Goal: Task Accomplishment & Management: Manage account settings

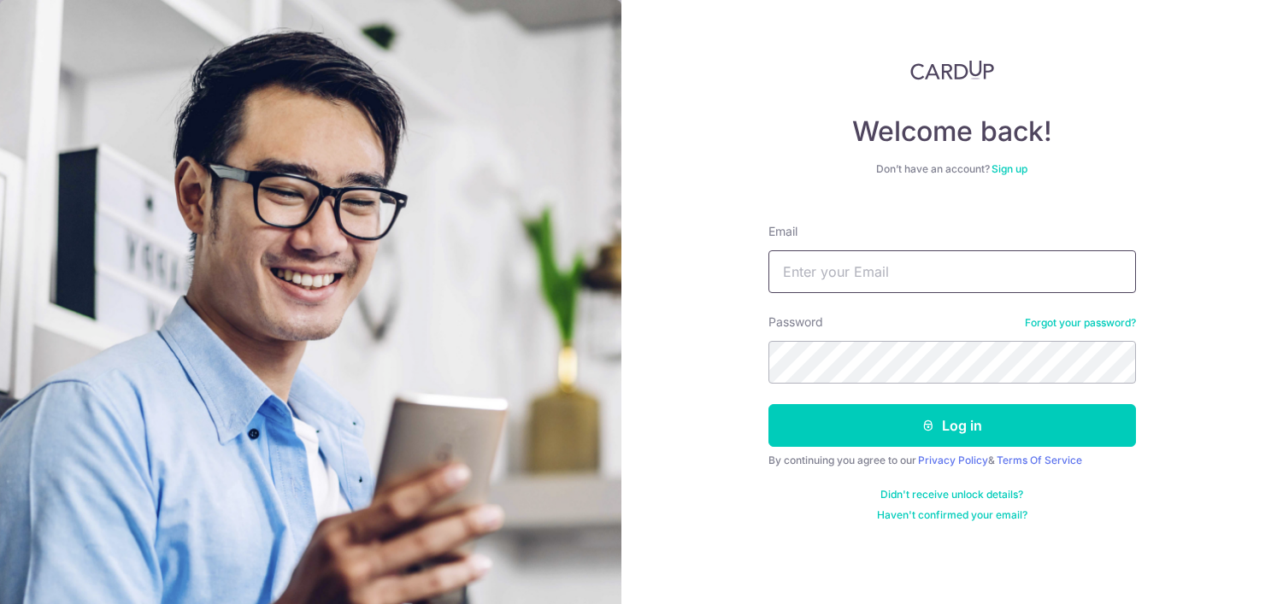
click at [824, 273] on input "Email" at bounding box center [953, 271] width 368 height 43
type input "[EMAIL_ADDRESS][DOMAIN_NAME]"
click at [769, 404] on button "Log in" at bounding box center [953, 425] width 368 height 43
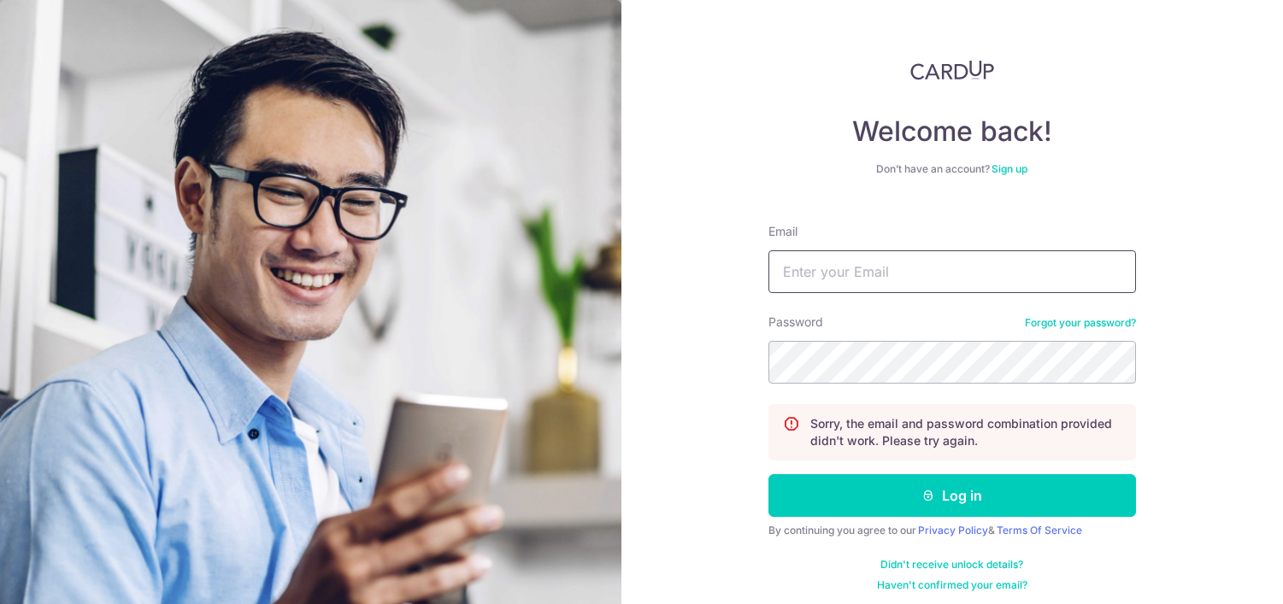
click at [812, 273] on input "Email" at bounding box center [953, 271] width 368 height 43
type input "[EMAIL_ADDRESS][DOMAIN_NAME]"
click at [769, 474] on button "Log in" at bounding box center [953, 495] width 368 height 43
click at [863, 283] on input "Email" at bounding box center [953, 271] width 368 height 43
type input "[EMAIL_ADDRESS][DOMAIN_NAME]"
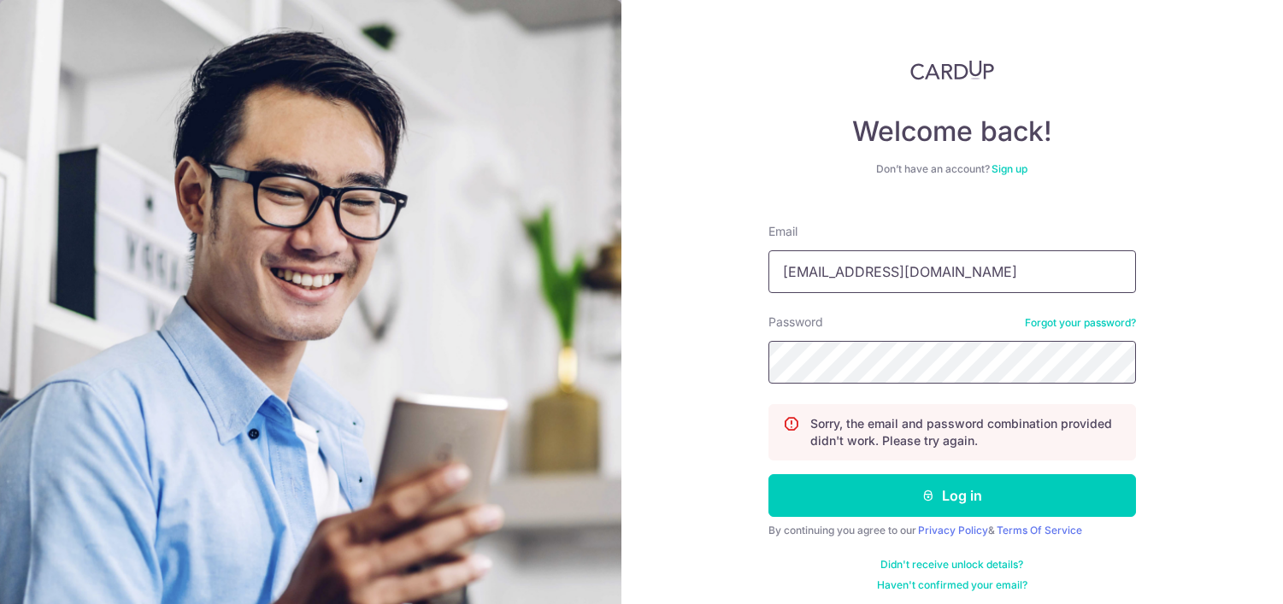
click at [769, 474] on button "Log in" at bounding box center [953, 495] width 368 height 43
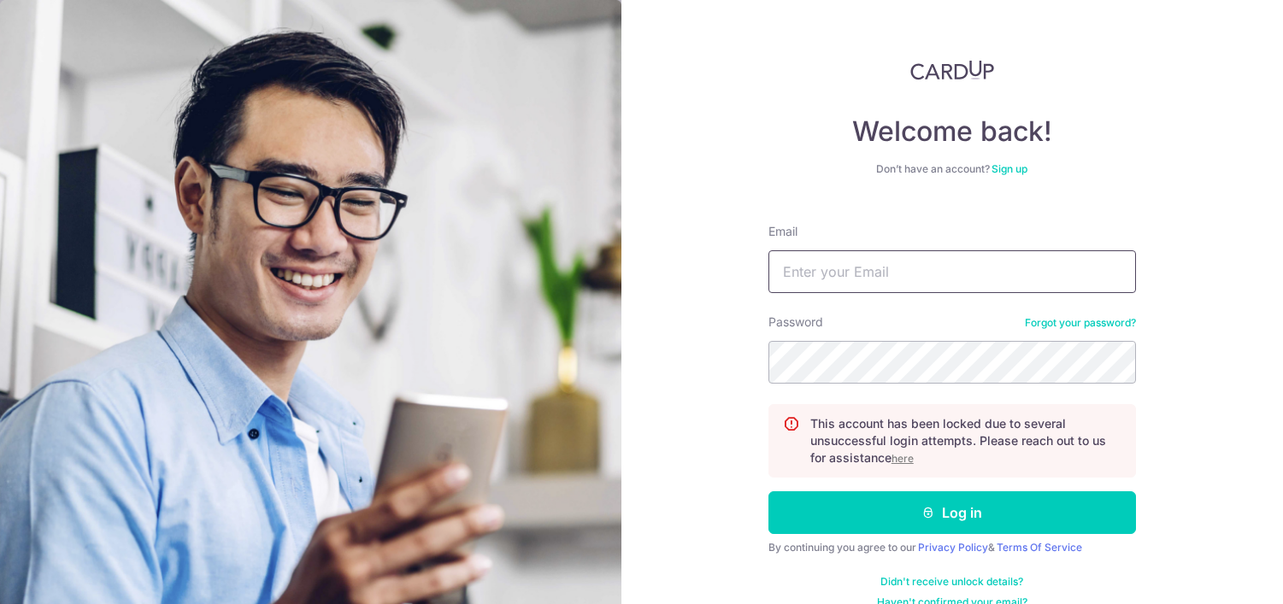
click at [864, 271] on input "Email" at bounding box center [953, 271] width 368 height 43
click at [901, 456] on u "here" at bounding box center [903, 458] width 22 height 13
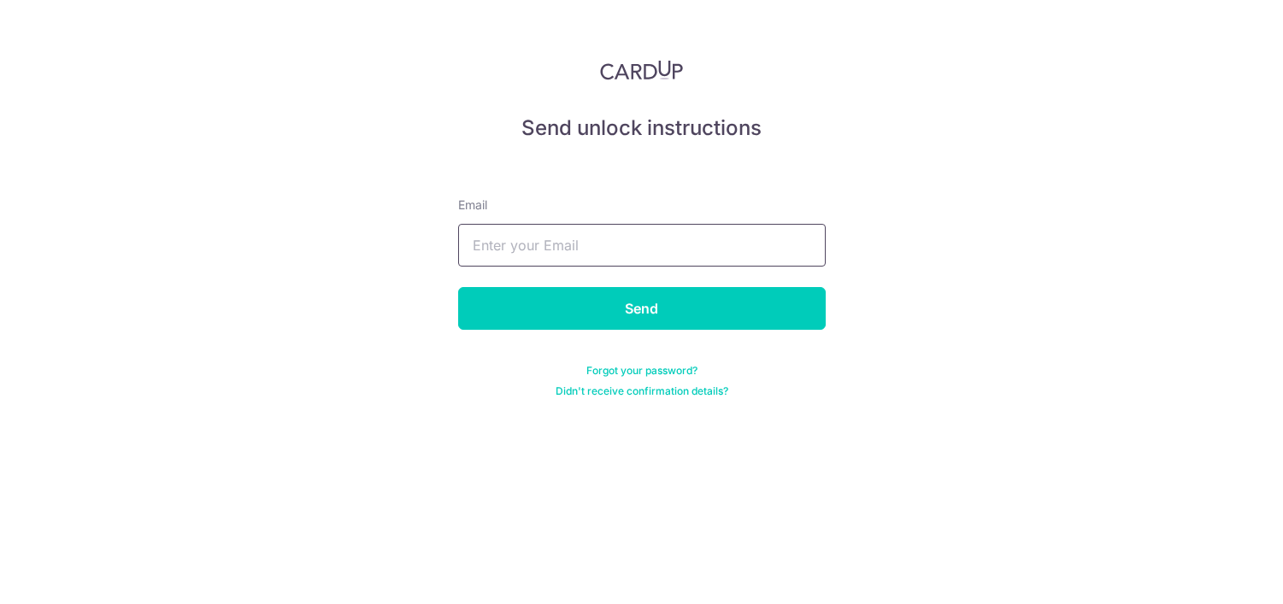
click at [623, 246] on input "text" at bounding box center [642, 245] width 368 height 43
type input ";"
type input "[EMAIL_ADDRESS][DOMAIN_NAME]"
click at [458, 287] on input "Send" at bounding box center [642, 308] width 368 height 43
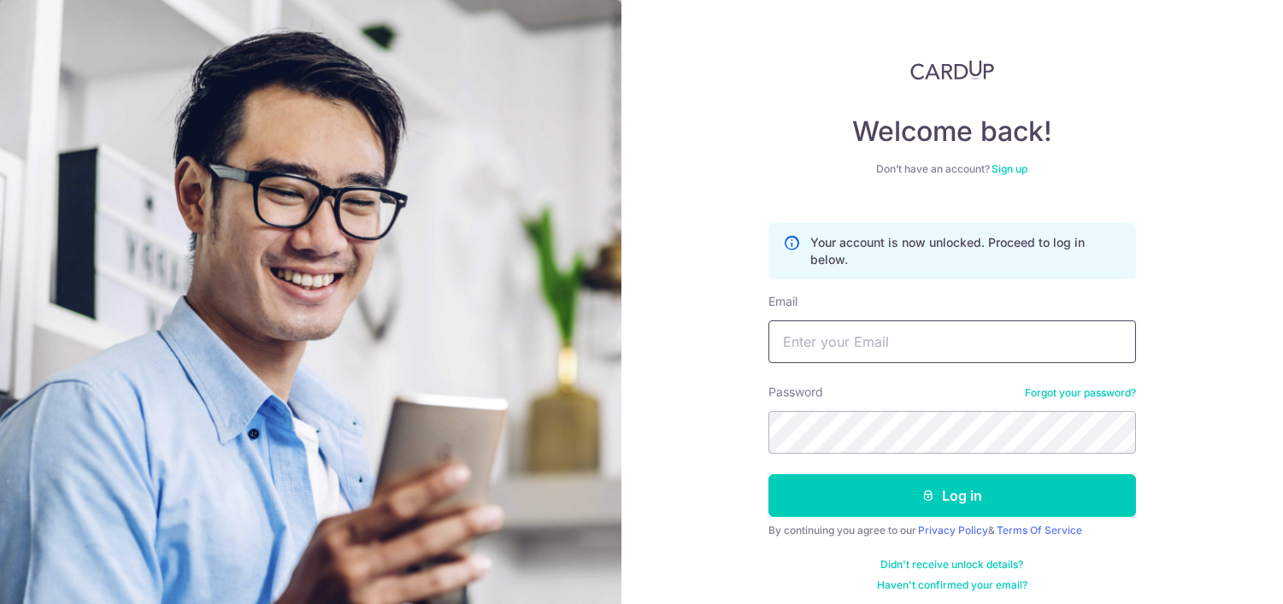
click at [873, 345] on input "Email" at bounding box center [953, 342] width 368 height 43
type input "[EMAIL_ADDRESS][DOMAIN_NAME]"
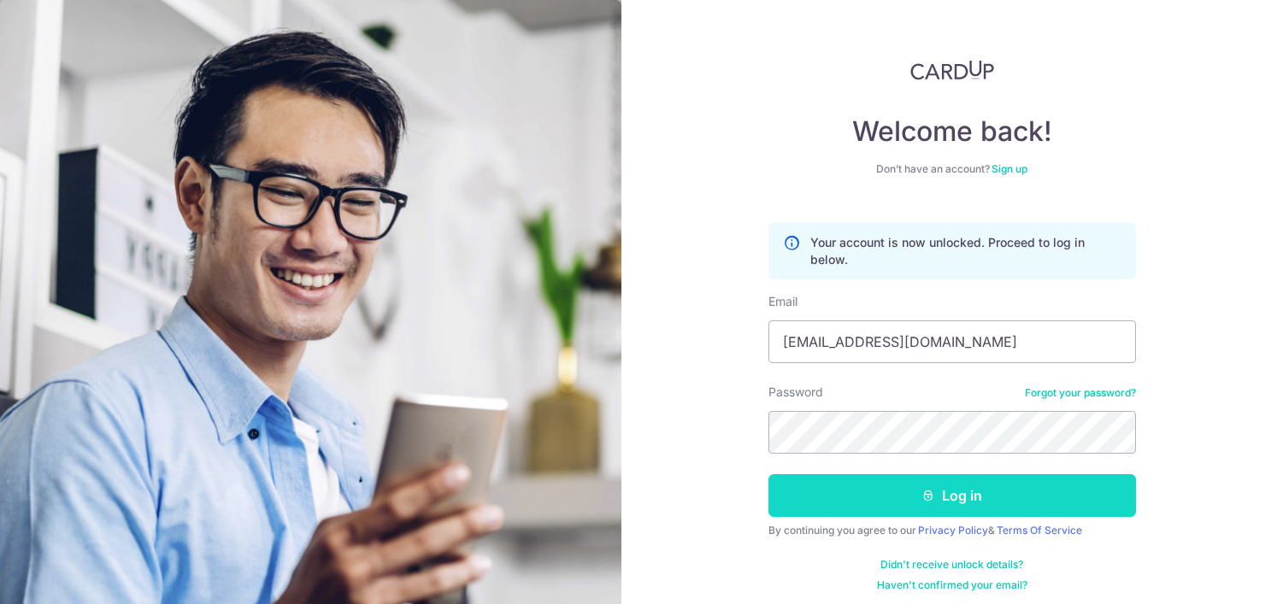
click at [814, 490] on button "Log in" at bounding box center [953, 495] width 368 height 43
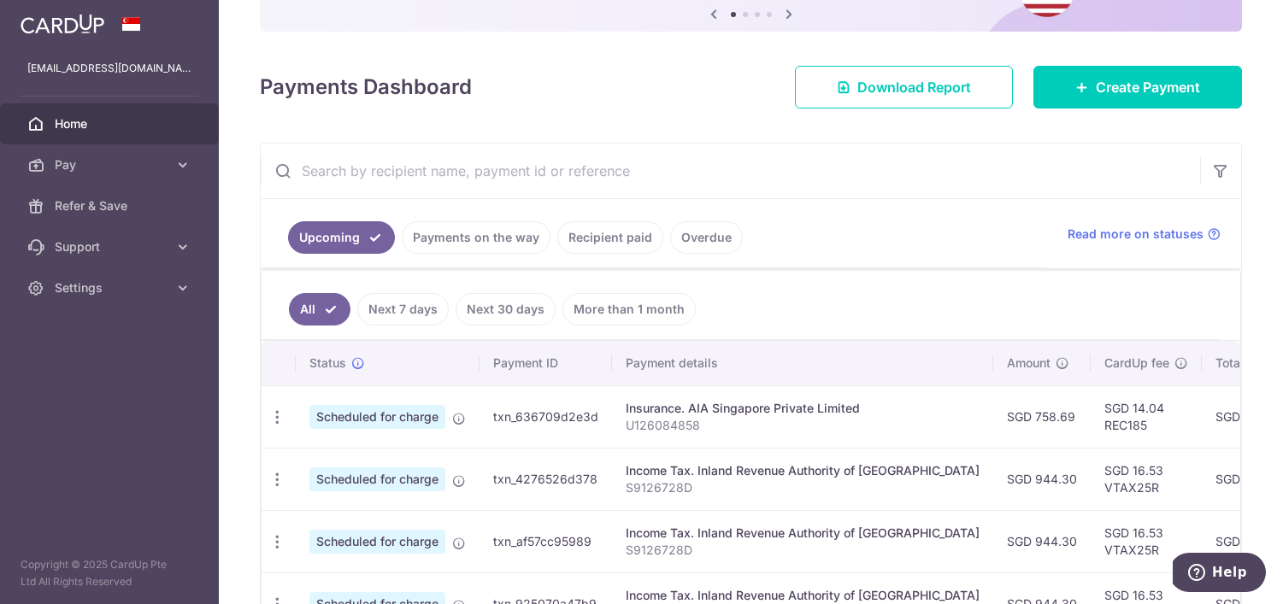
scroll to position [361, 0]
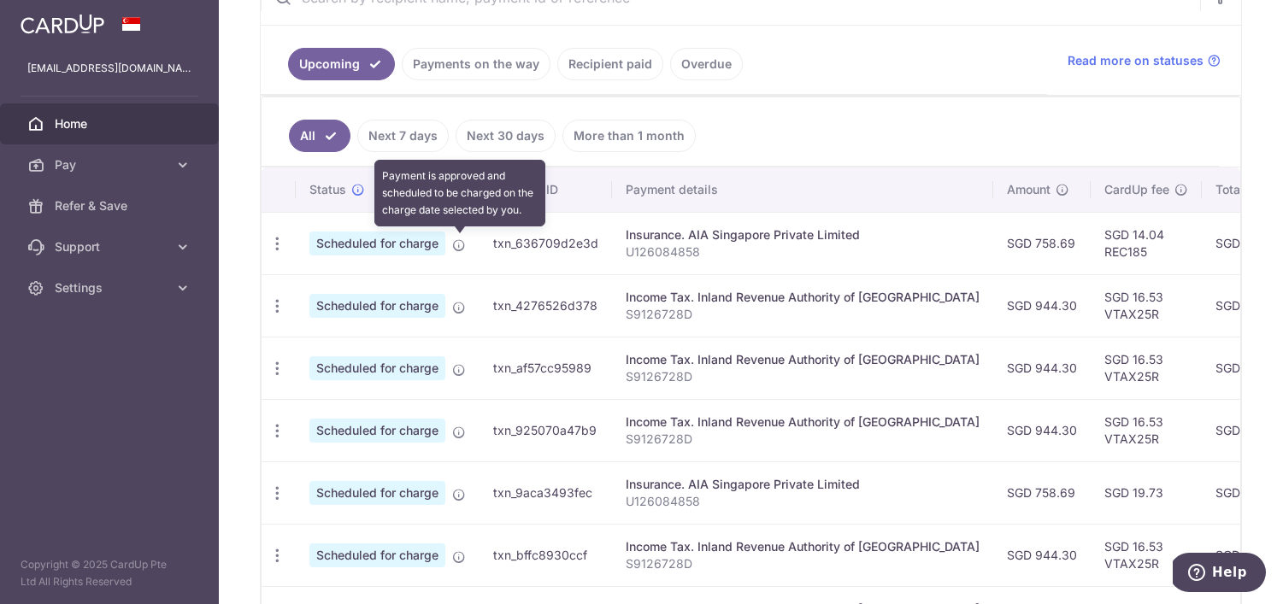
click at [460, 244] on icon at bounding box center [459, 246] width 14 height 14
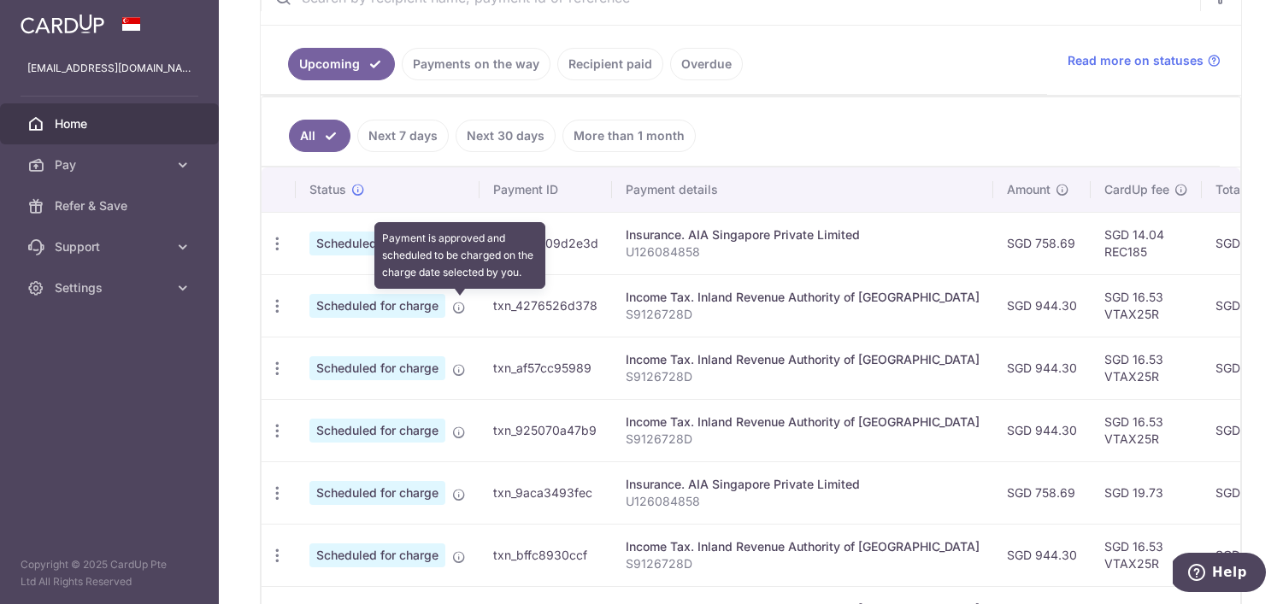
click at [460, 304] on icon at bounding box center [459, 308] width 14 height 14
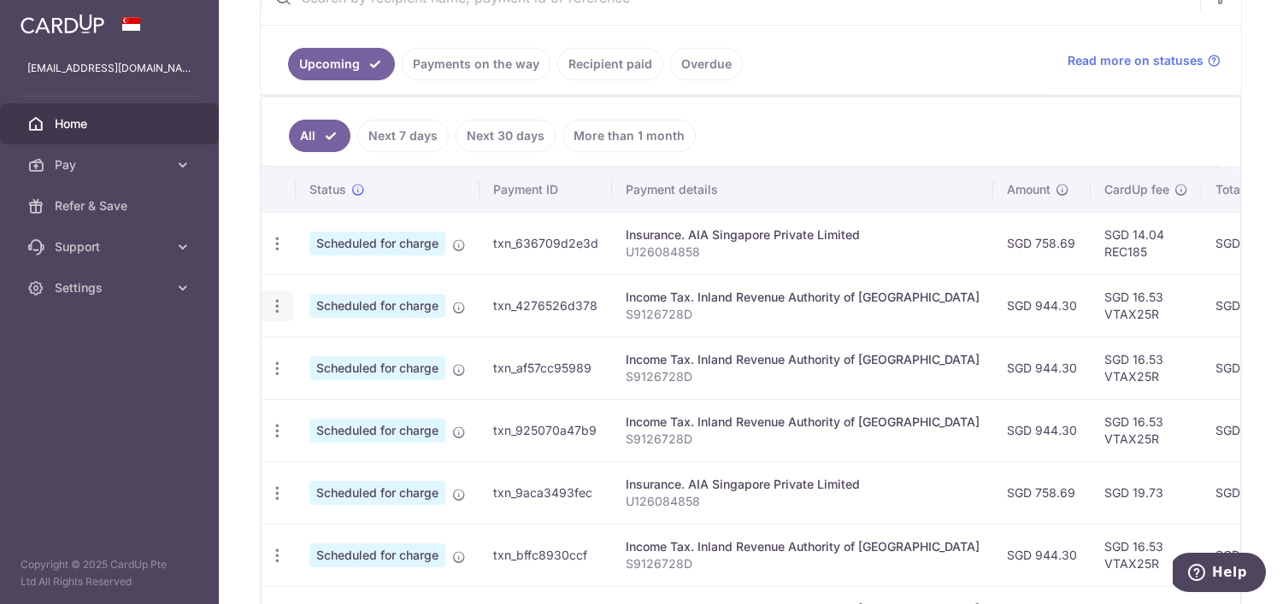
click at [274, 301] on icon "button" at bounding box center [277, 306] width 18 height 18
click at [321, 352] on span "Update payment" at bounding box center [368, 353] width 116 height 21
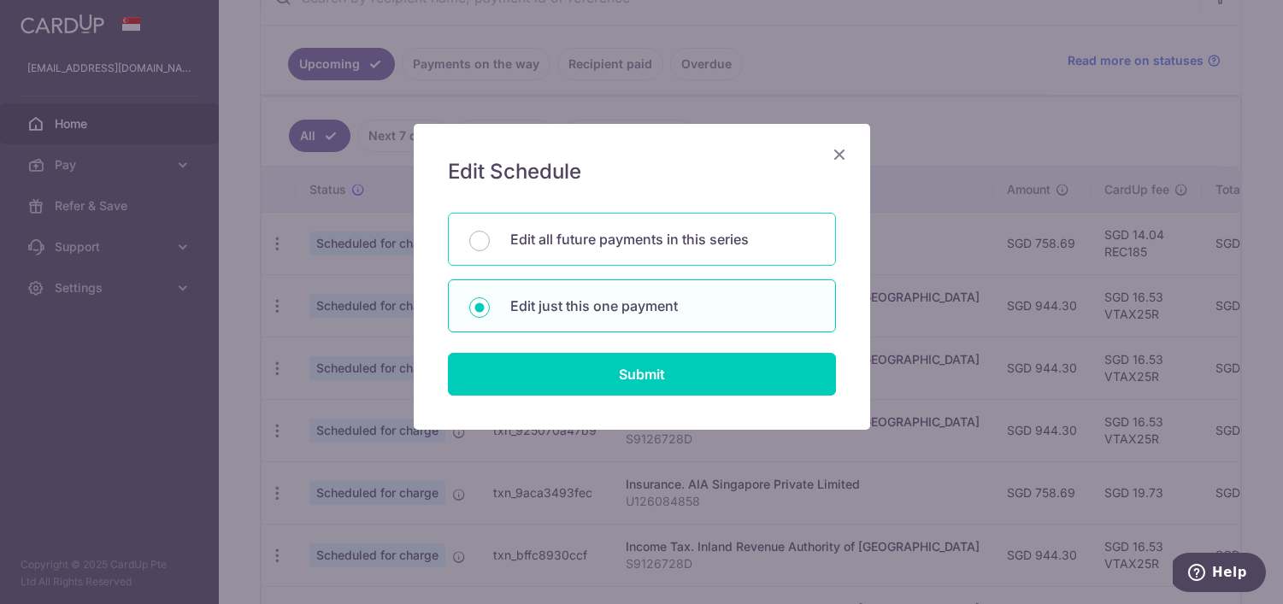
click at [634, 255] on div "Edit all future payments in this series" at bounding box center [642, 239] width 388 height 53
radio input "true"
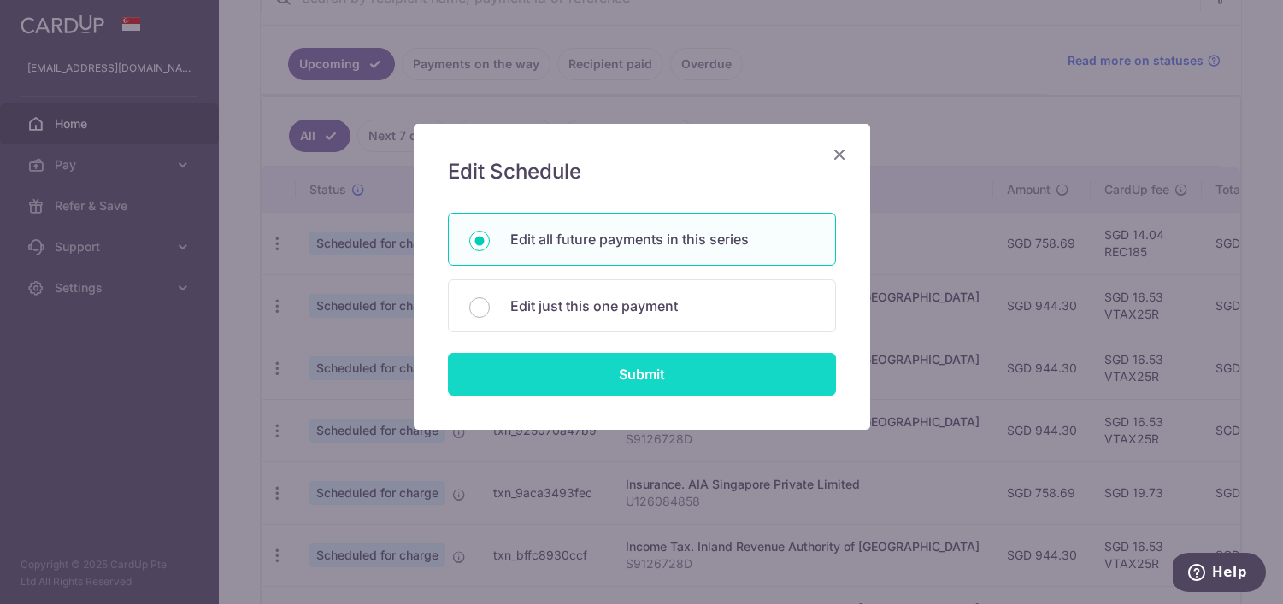
click at [613, 374] on input "Submit" at bounding box center [642, 374] width 388 height 43
radio input "true"
type input "944.30"
type input "S9126728D"
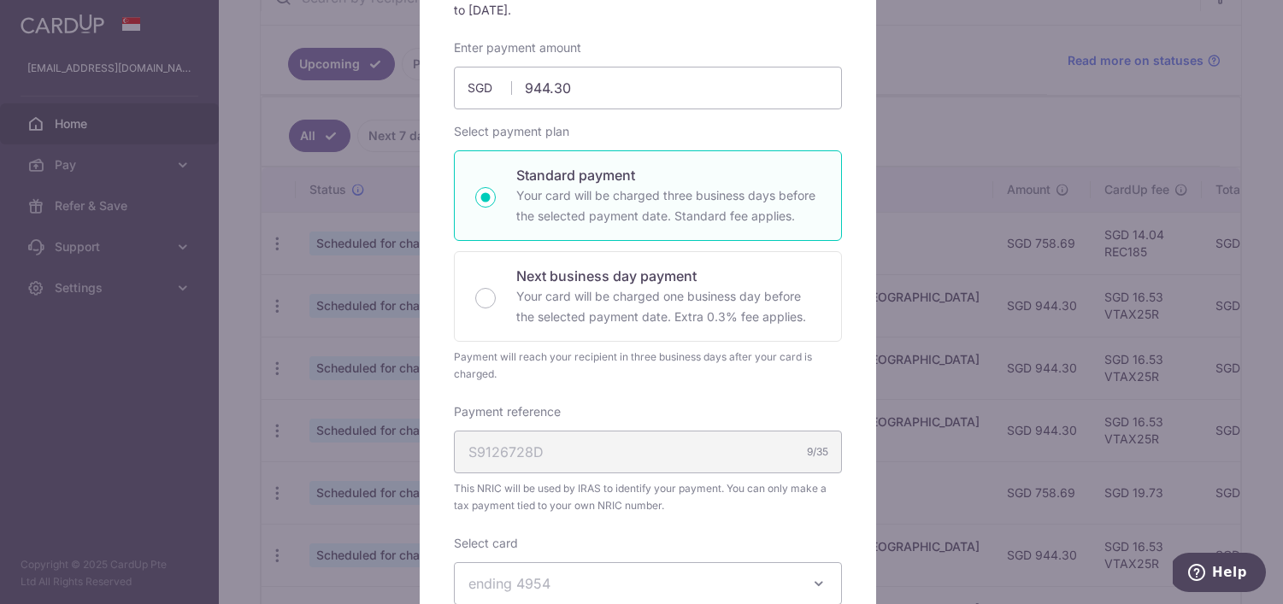
scroll to position [3, 0]
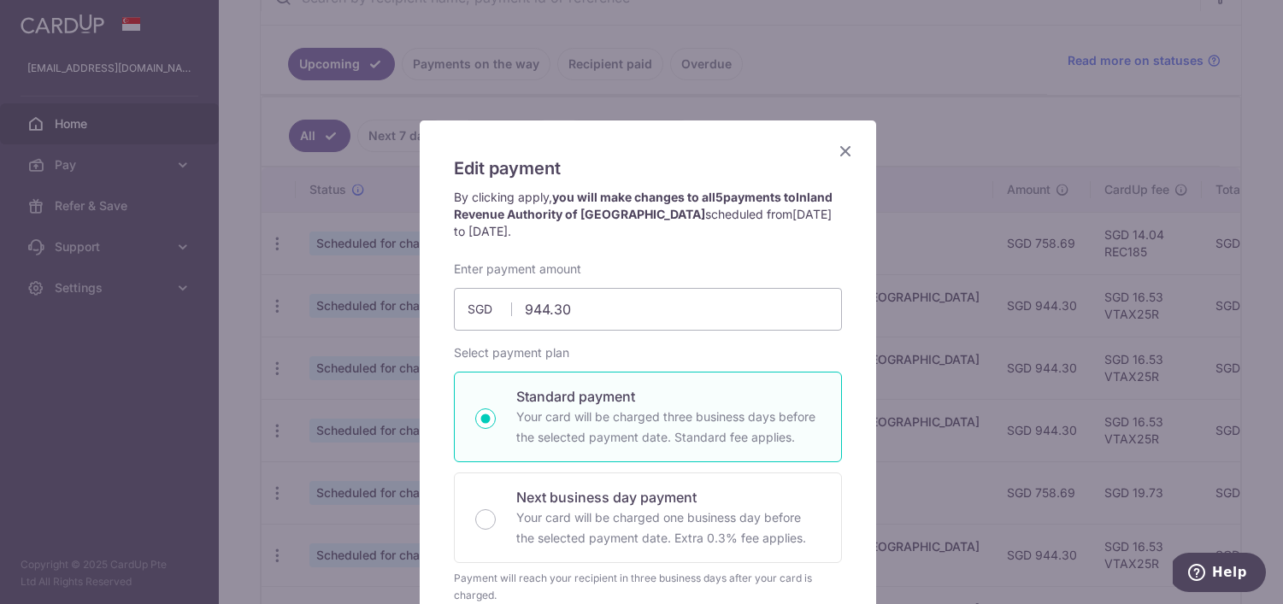
click at [835, 150] on icon "Close" at bounding box center [845, 150] width 21 height 21
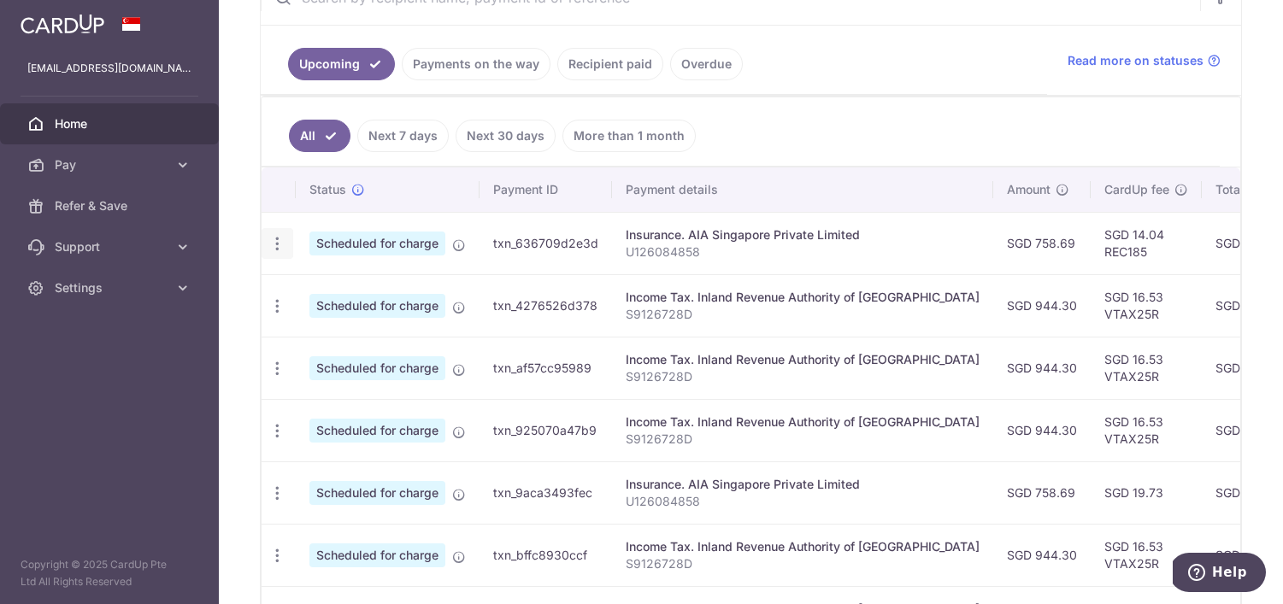
click at [280, 249] on icon "button" at bounding box center [277, 244] width 18 height 18
click at [327, 292] on span "Update payment" at bounding box center [368, 290] width 116 height 21
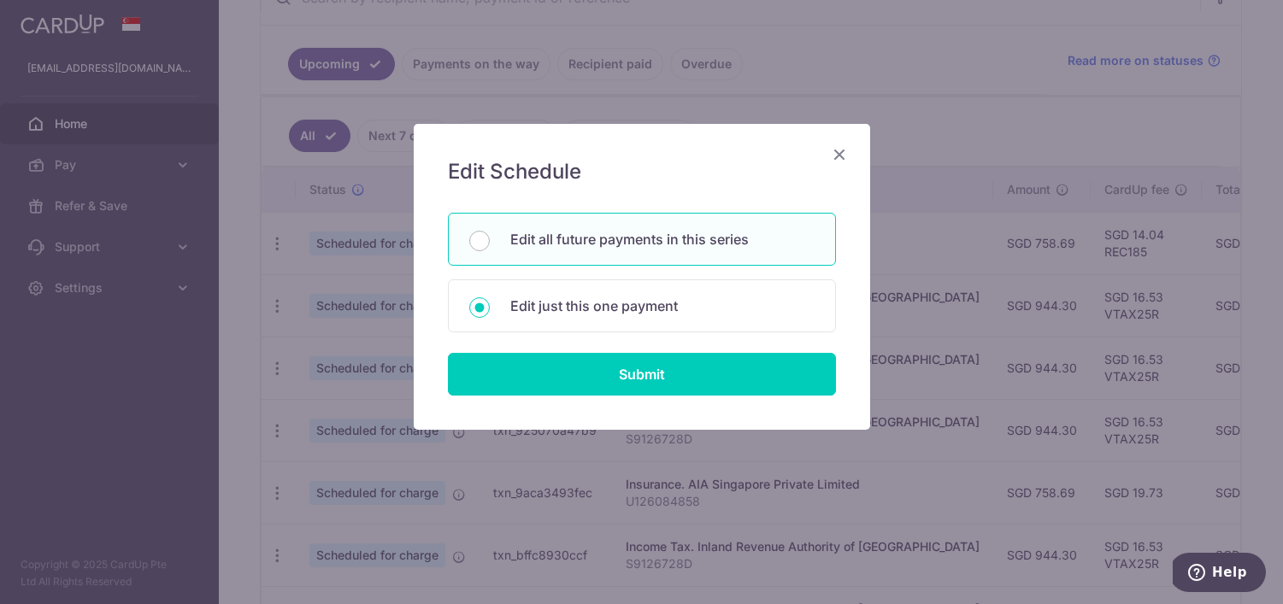
drag, startPoint x: 544, startPoint y: 243, endPoint x: 549, endPoint y: 270, distance: 27.8
click at [544, 243] on p "Edit all future payments in this series" at bounding box center [662, 239] width 304 height 21
click at [490, 243] on input "Edit all future payments in this series" at bounding box center [479, 241] width 21 height 21
radio input "true"
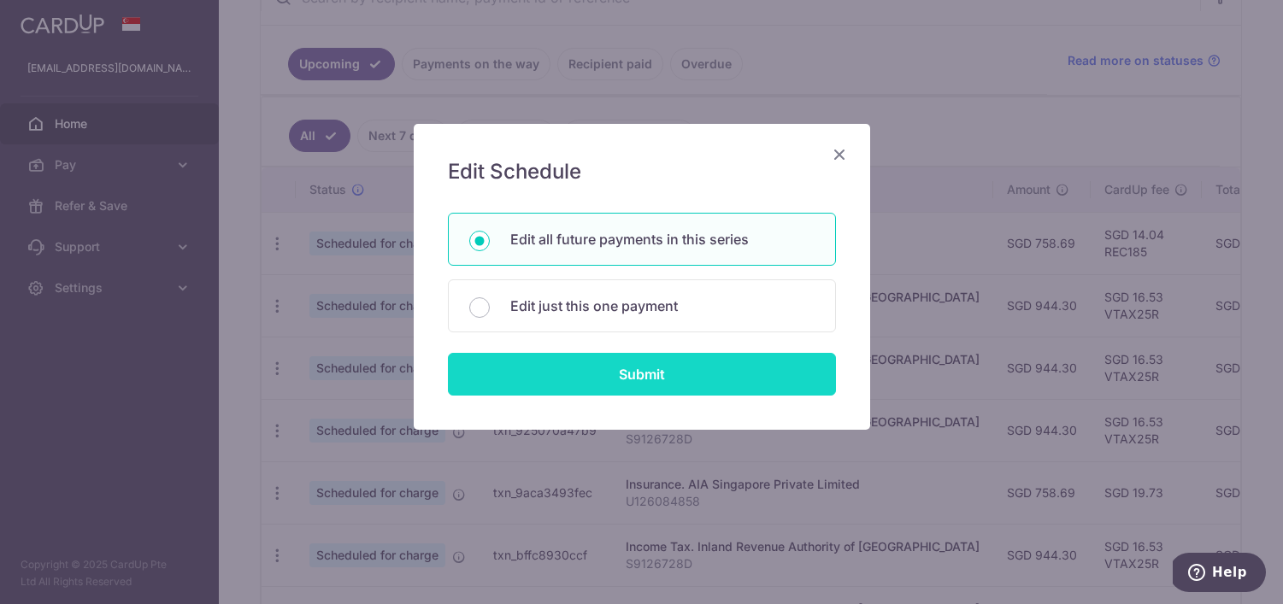
click at [578, 355] on input "Submit" at bounding box center [642, 374] width 388 height 43
type input "758.69"
radio input "true"
type input "U126084858"
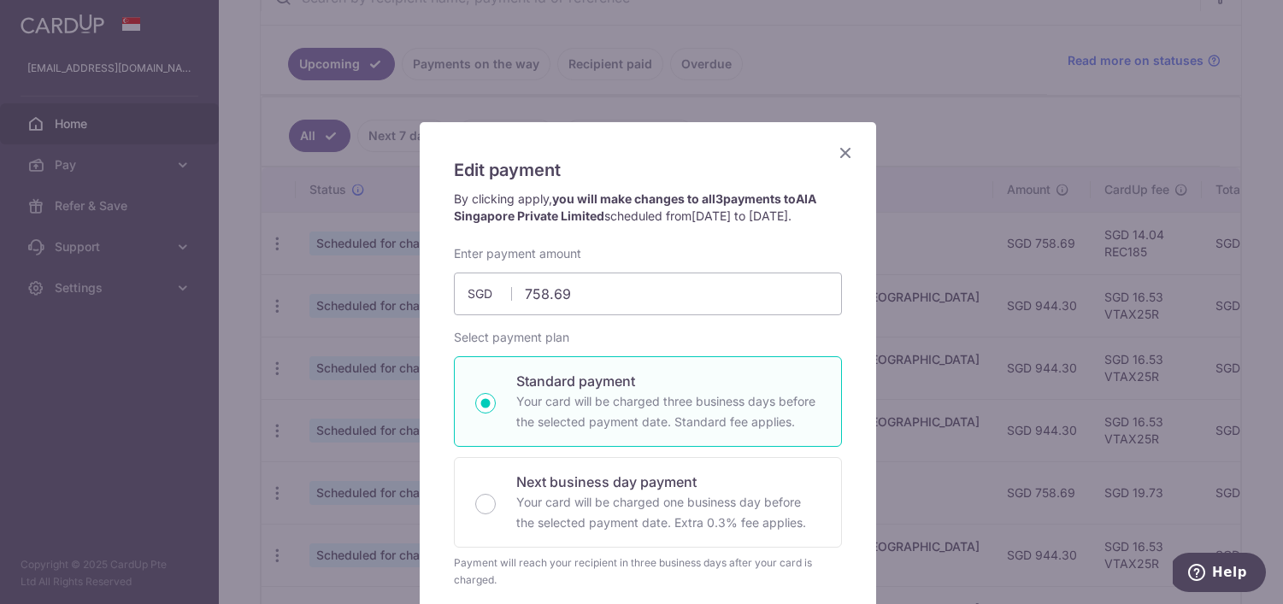
scroll to position [0, 0]
click at [835, 150] on icon "Close" at bounding box center [845, 154] width 21 height 21
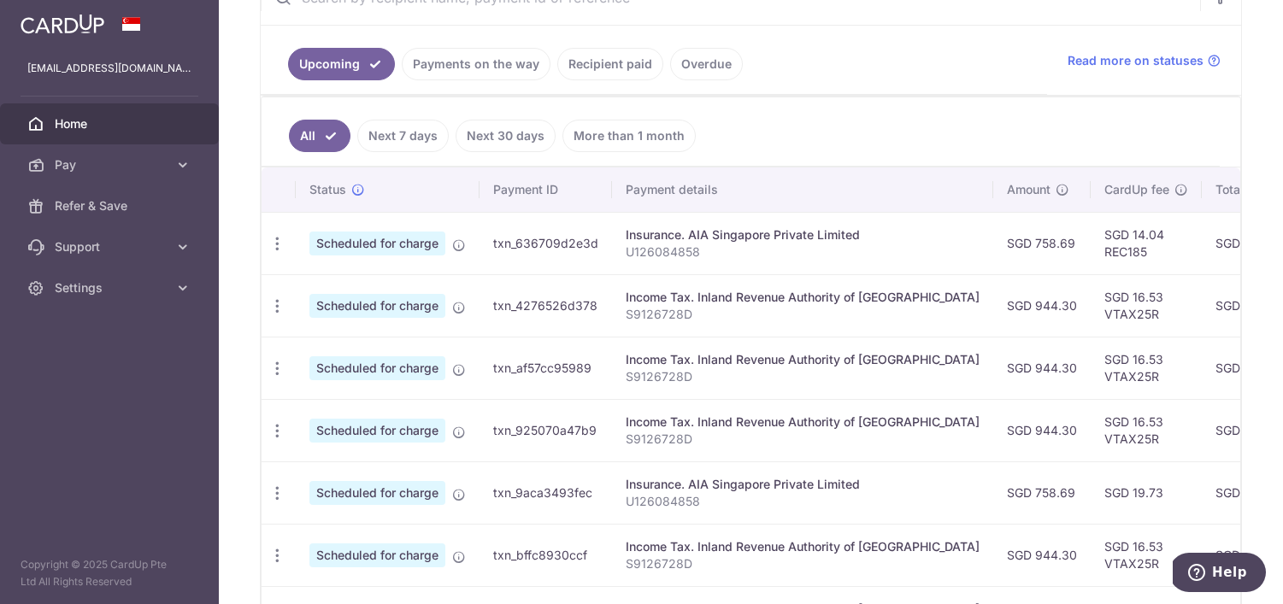
click at [818, 133] on ul "All Next 7 days Next 30 days More than 1 month" at bounding box center [741, 131] width 958 height 69
